Goal: Browse casually: Explore the website without a specific task or goal

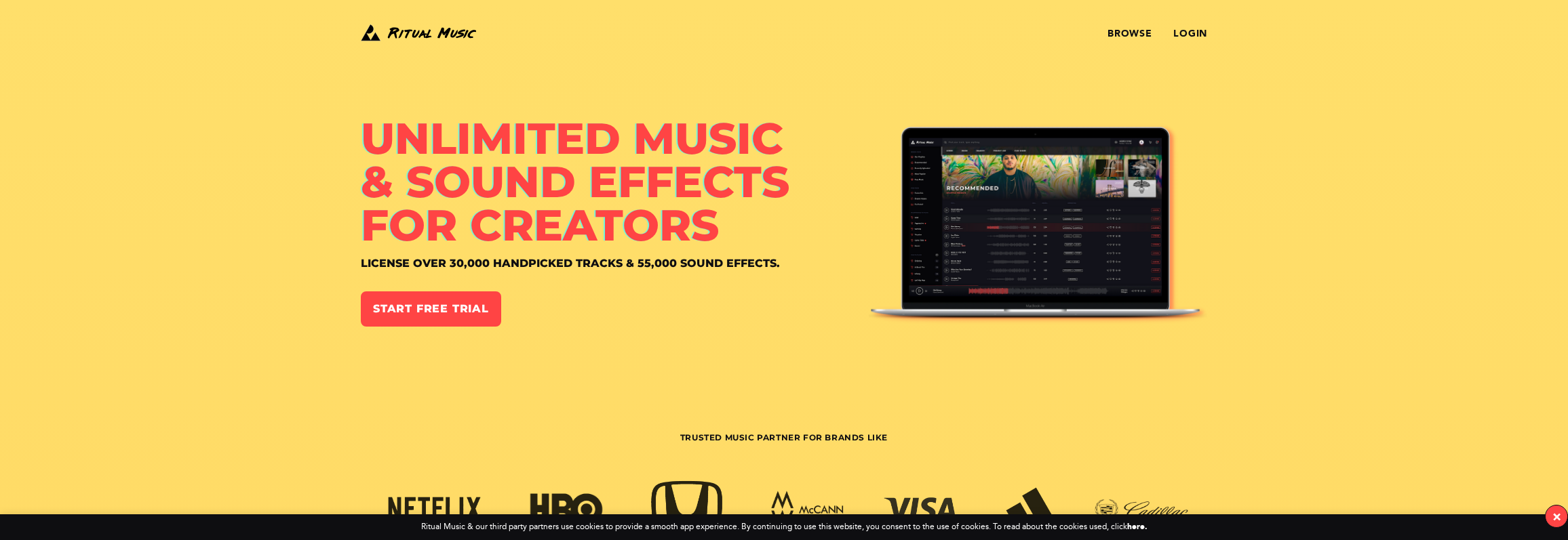
click at [427, 29] on img at bounding box center [419, 33] width 115 height 22
click at [1139, 34] on link "Browse" at bounding box center [1130, 34] width 44 height 11
